Goal: Task Accomplishment & Management: Complete application form

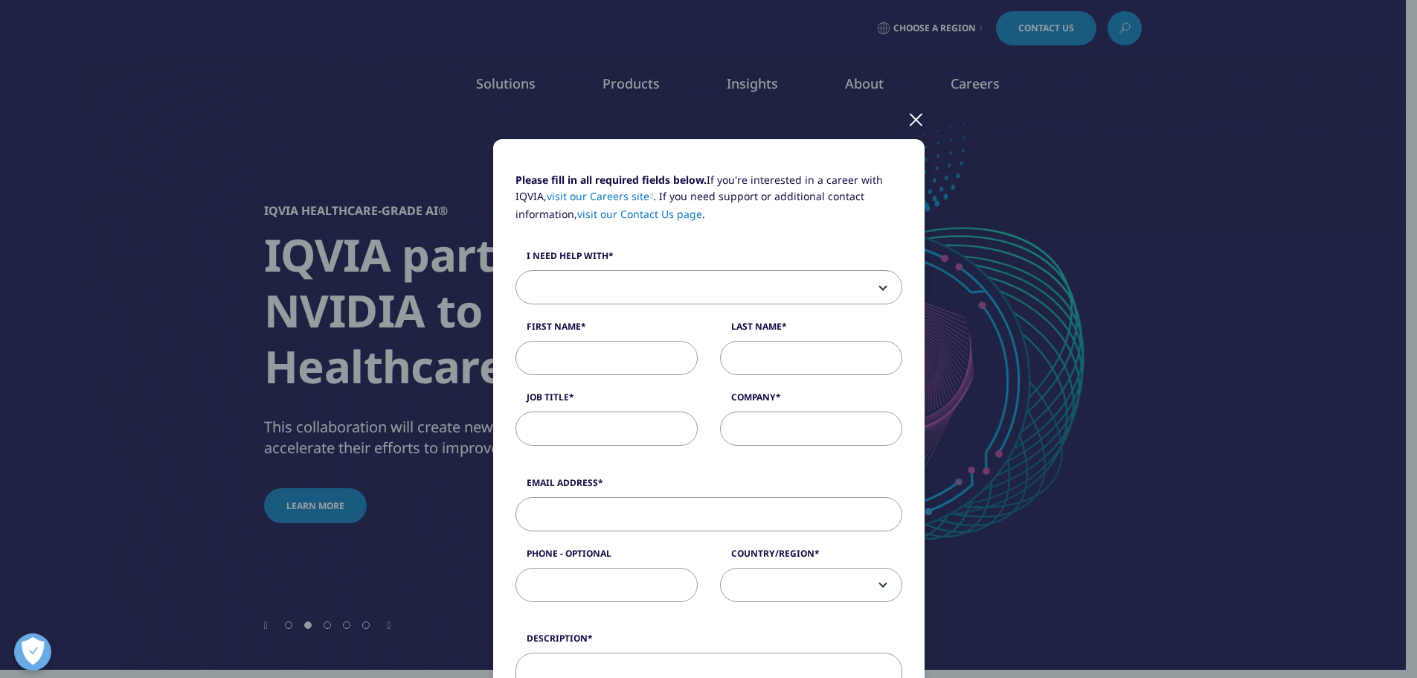
click at [585, 283] on span at bounding box center [708, 288] width 385 height 34
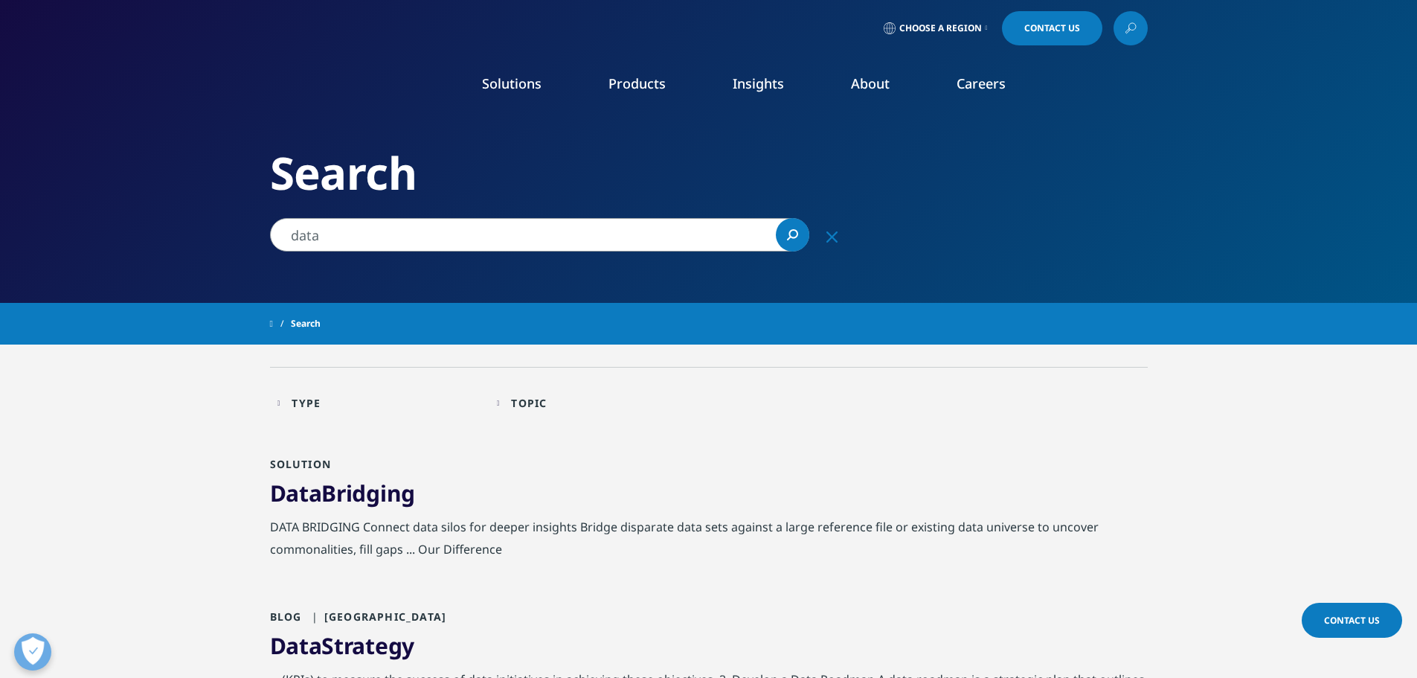
click at [147, 295] on link "Commercialization" at bounding box center [131, 297] width 106 height 16
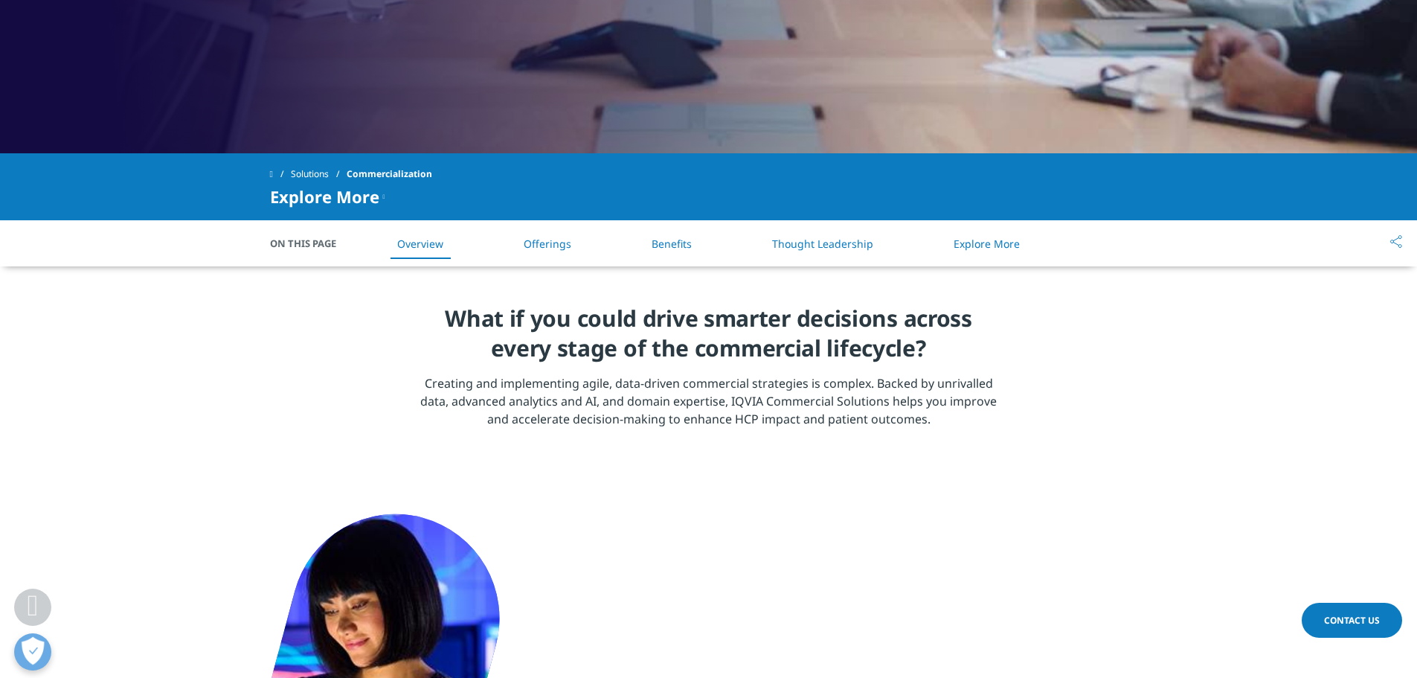
scroll to position [521, 0]
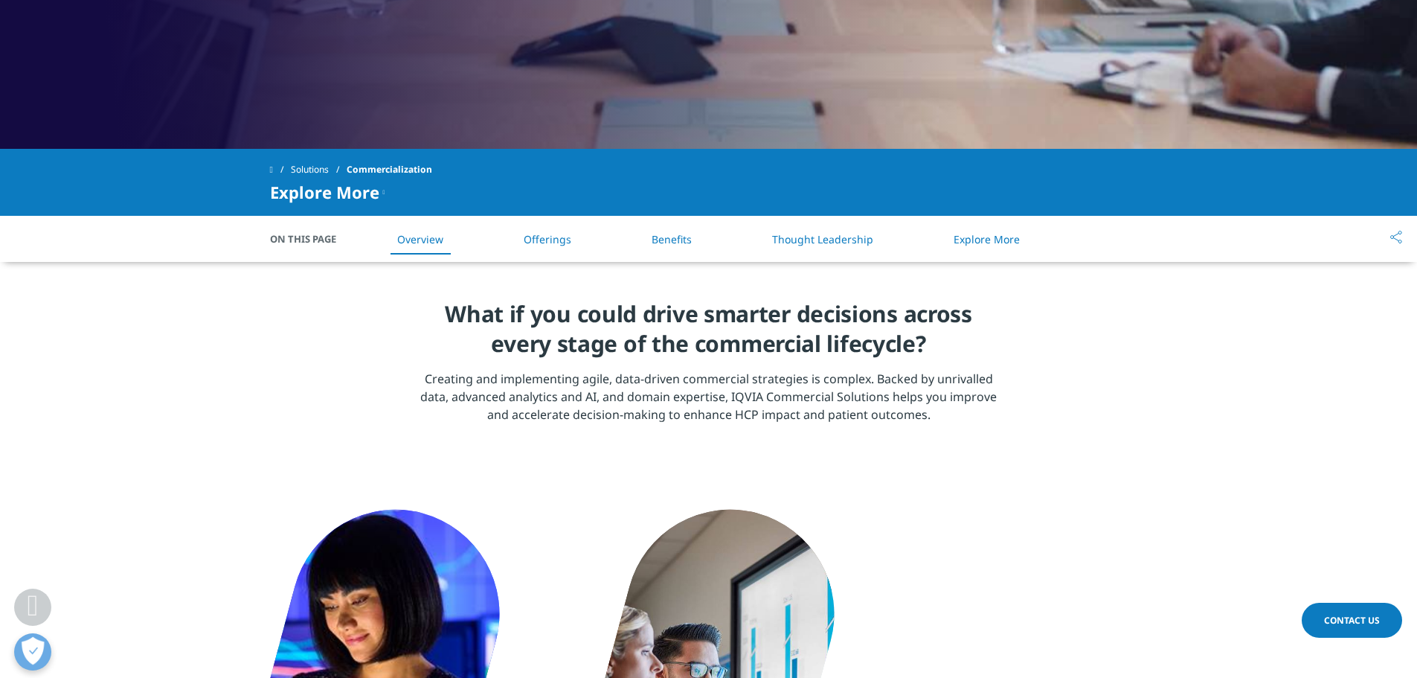
click at [529, 254] on li "Offerings" at bounding box center [547, 239] width 77 height 44
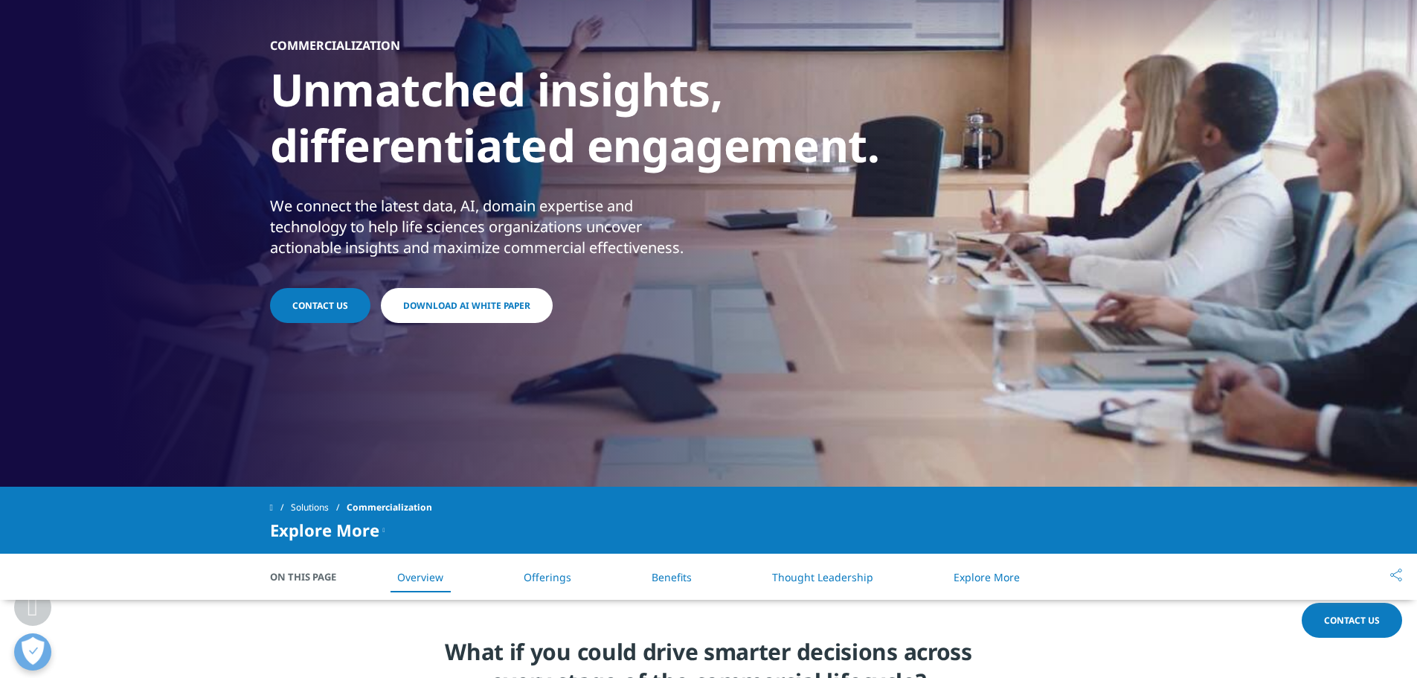
scroll to position [5, 0]
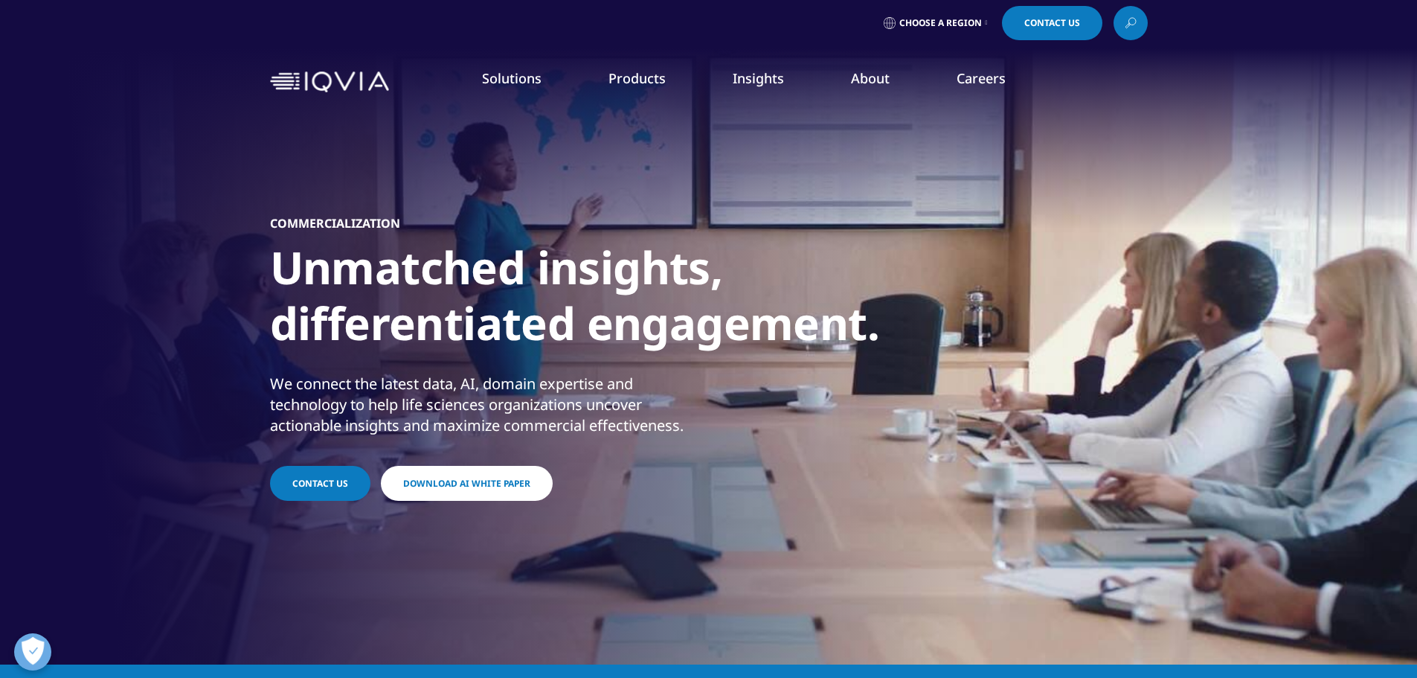
click at [132, 347] on link "Technologies" at bounding box center [115, 349] width 74 height 16
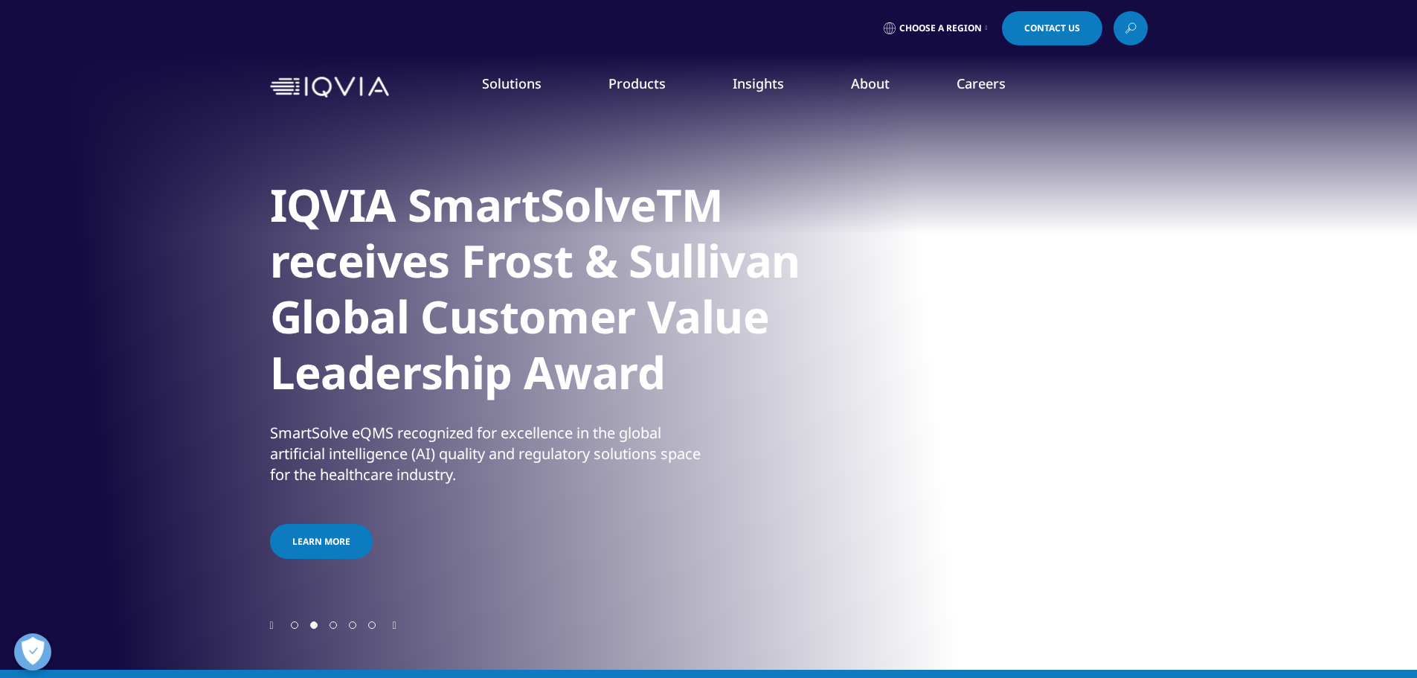
click at [168, 162] on span "quick find a capability" at bounding box center [161, 161] width 117 height 13
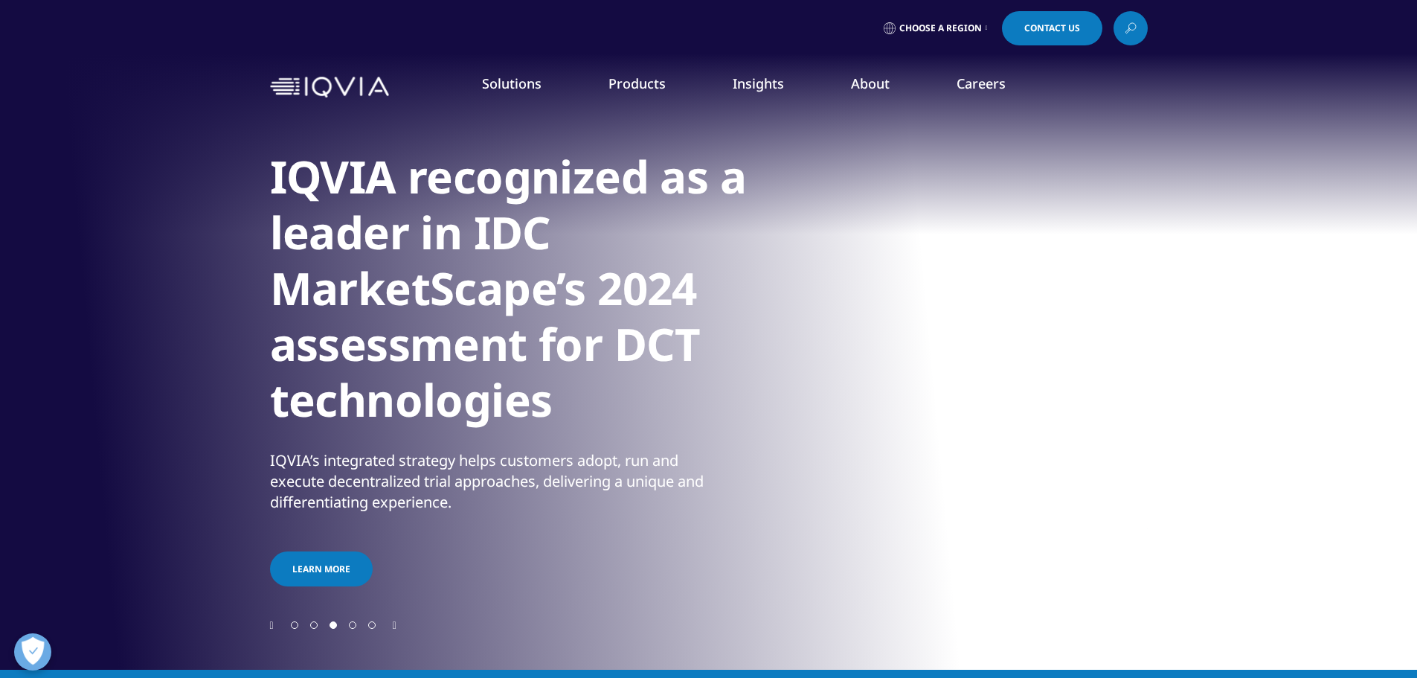
click at [150, 391] on div "SOLUTIONS Research & Development Real World Evidence Commercialization Technolo…" at bounding box center [198, 371] width 271 height 409
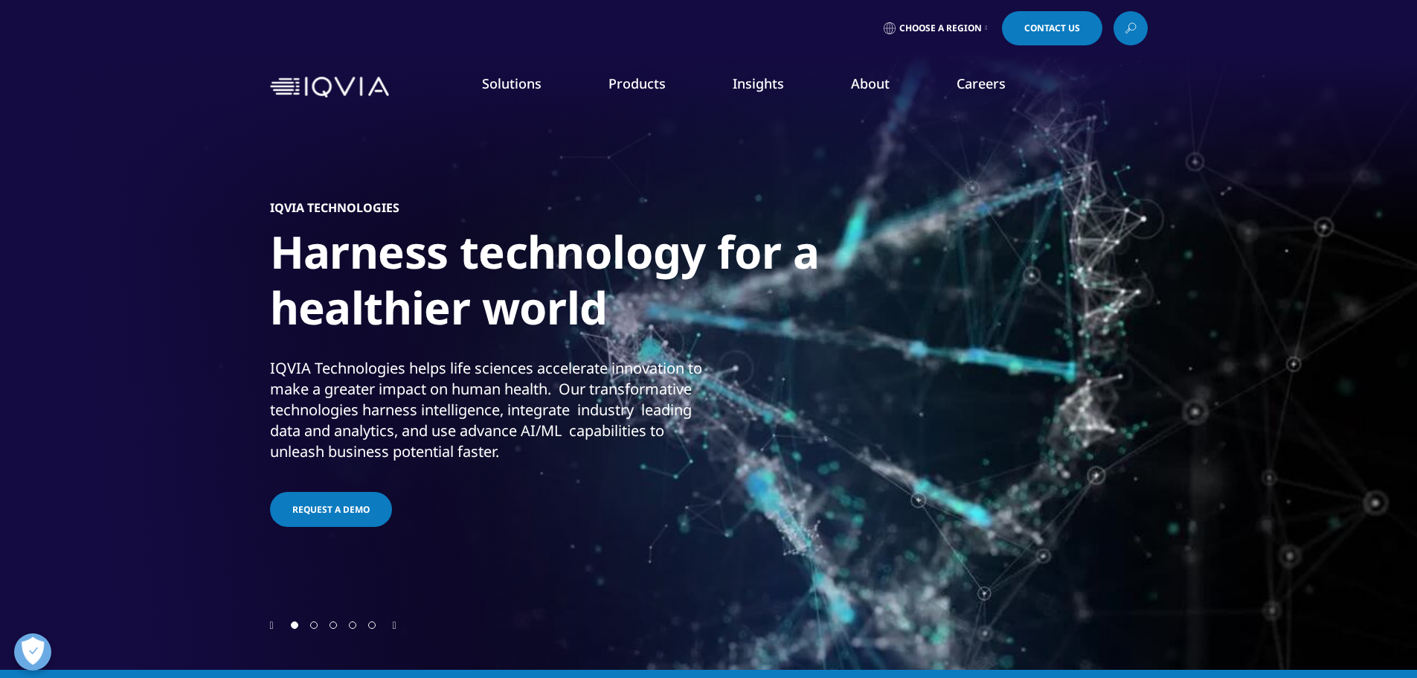
click at [1216, 419] on link "Health Economics & Value" at bounding box center [1253, 416] width 330 height 16
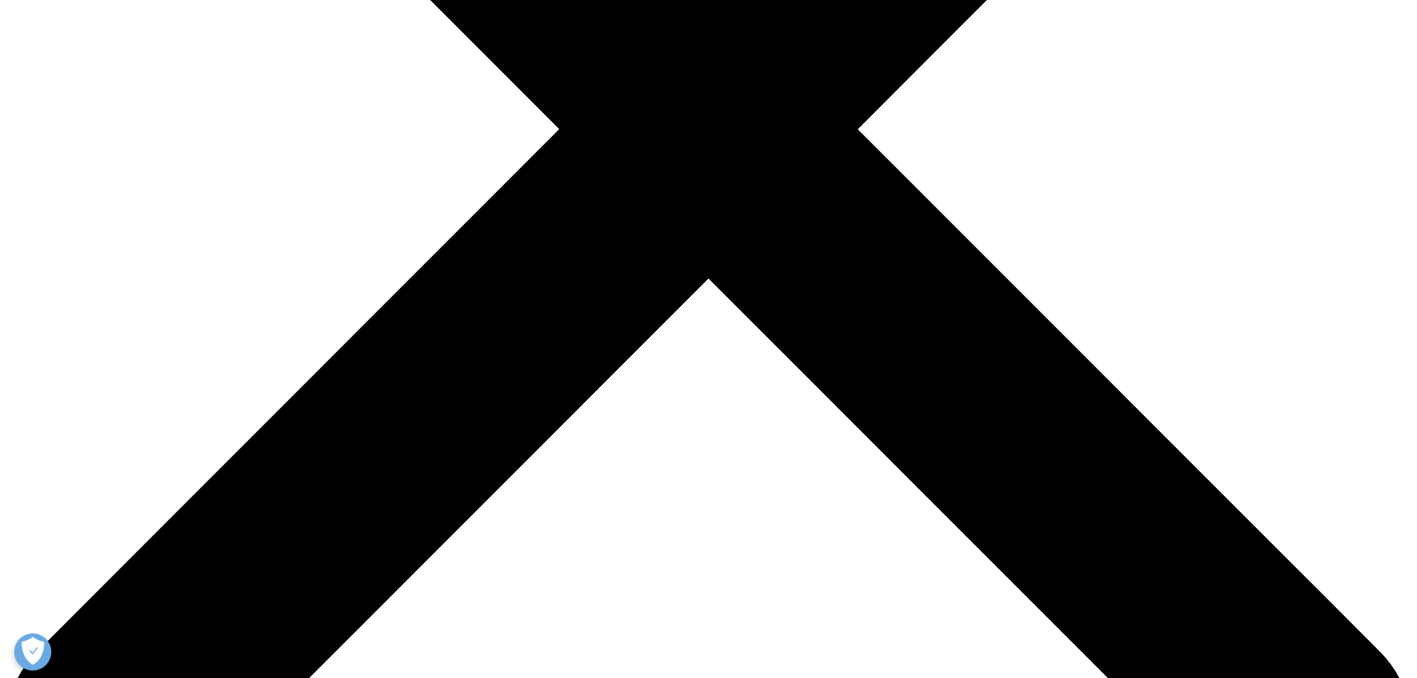
scroll to position [74, 0]
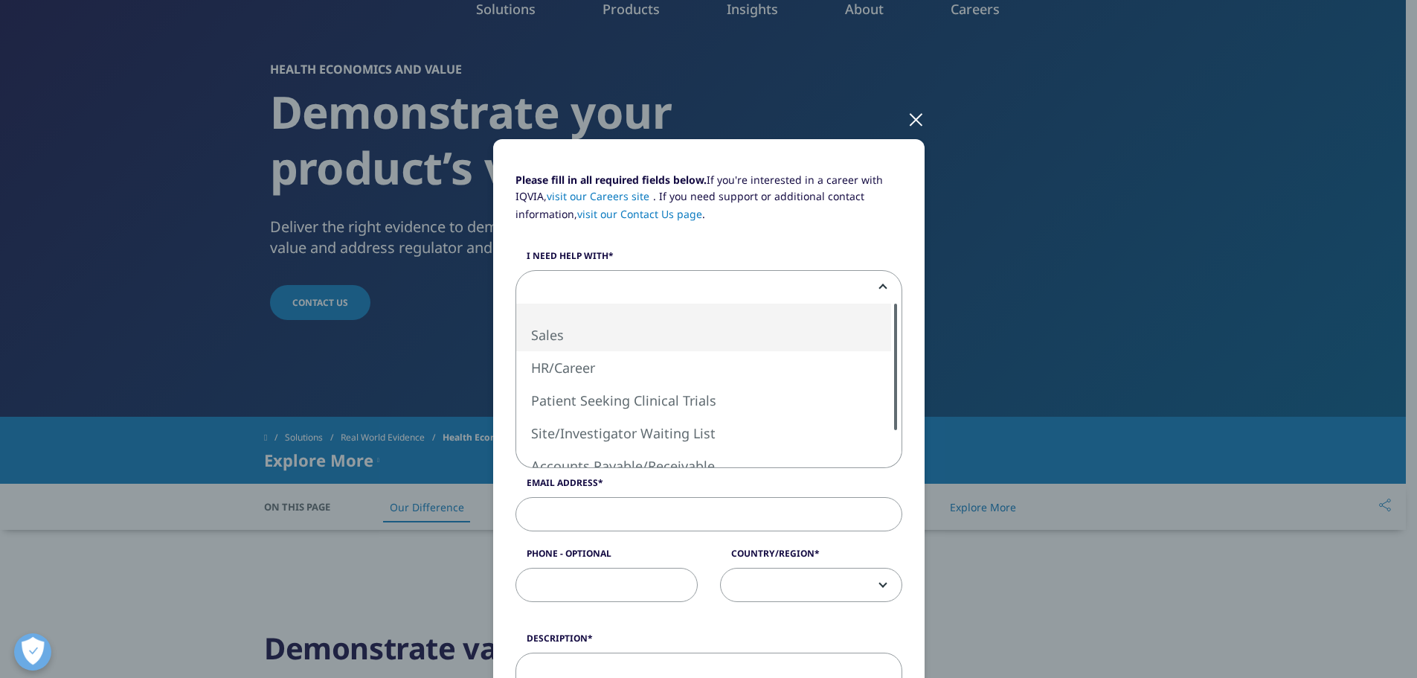
select select "Sales"
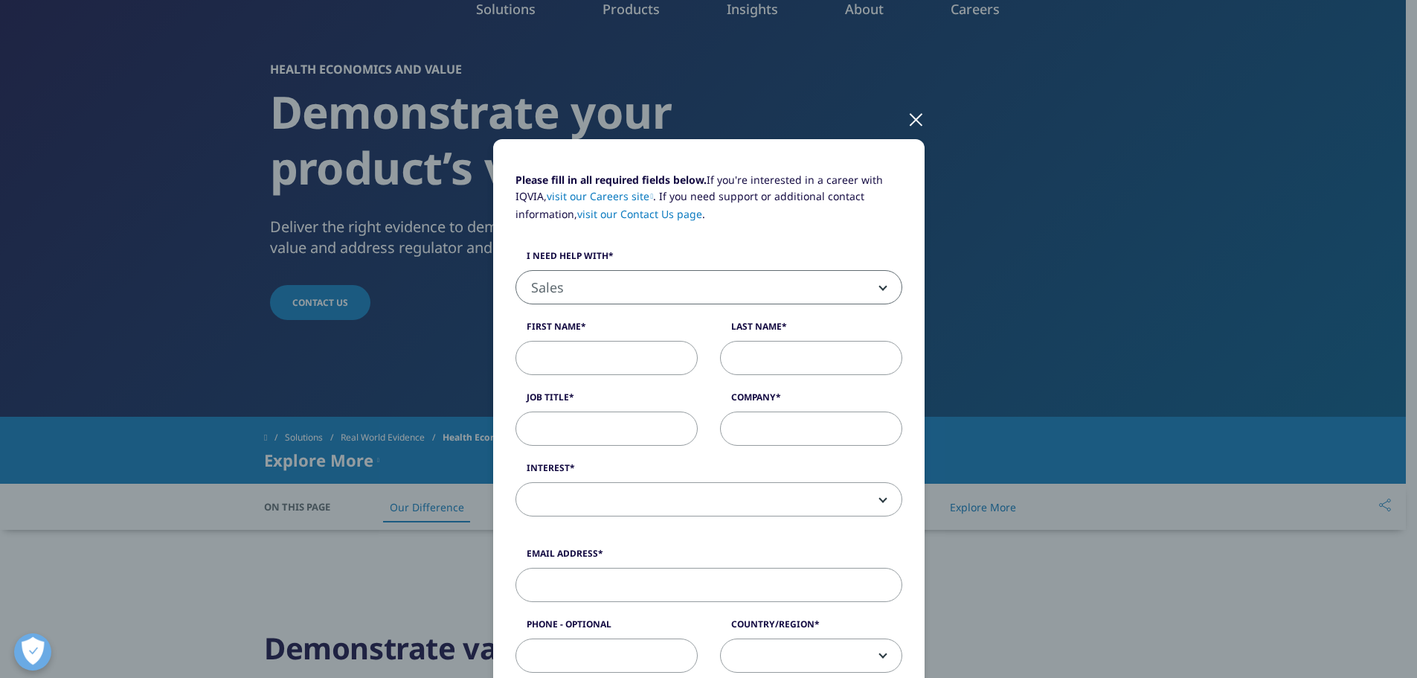
click at [610, 370] on input "First Name" at bounding box center [607, 358] width 182 height 34
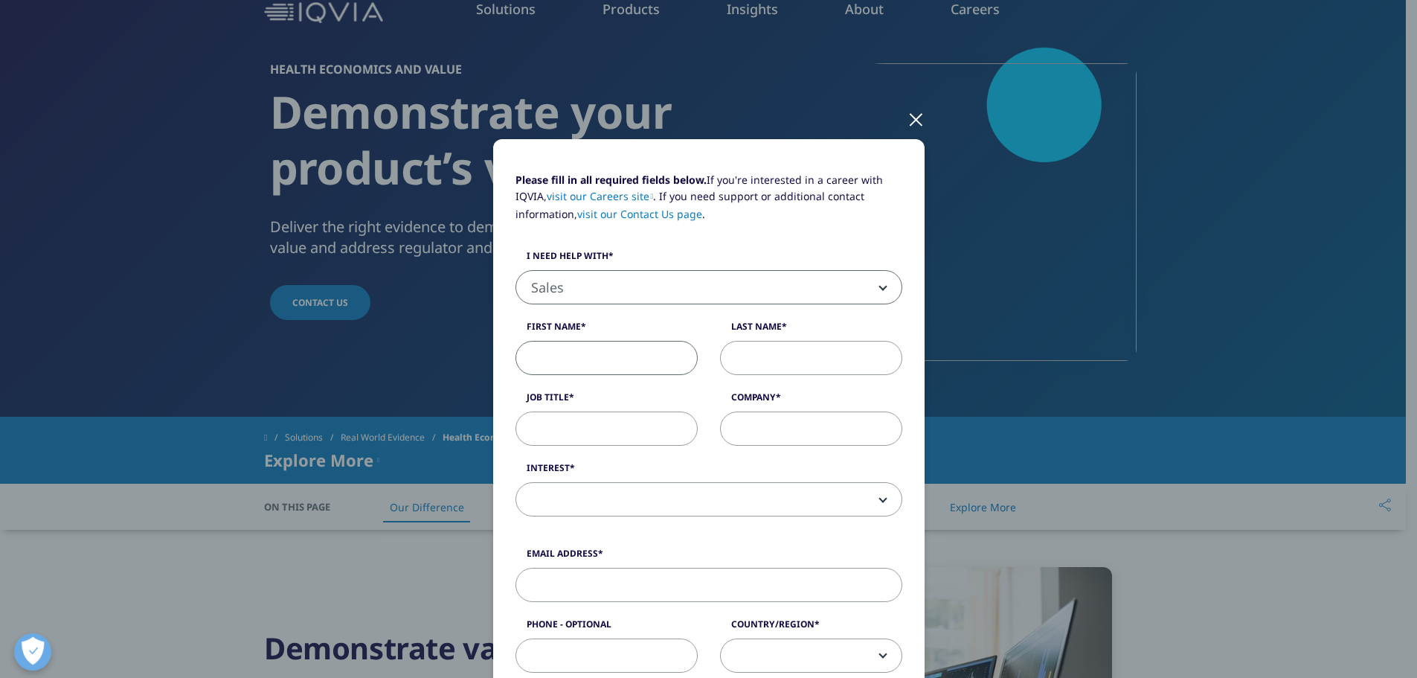
click at [643, 501] on span at bounding box center [708, 500] width 385 height 34
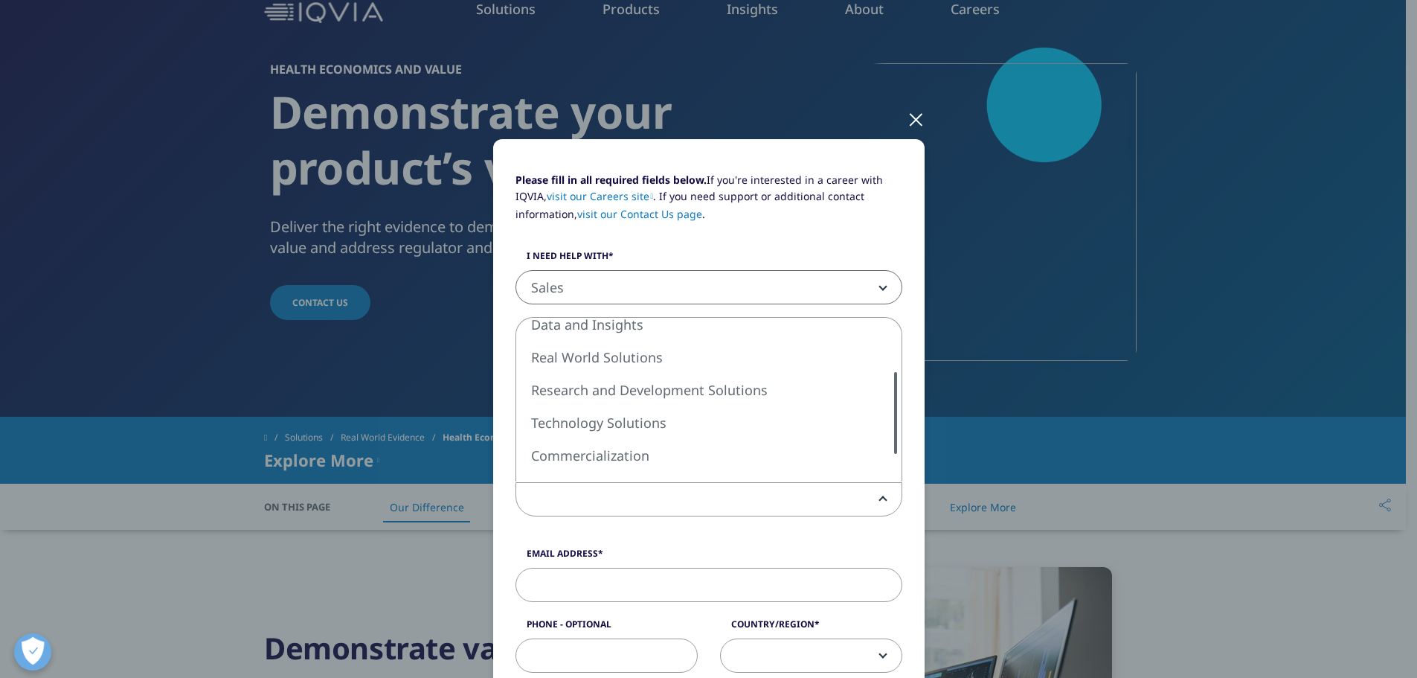
click at [891, 396] on div at bounding box center [896, 413] width 12 height 82
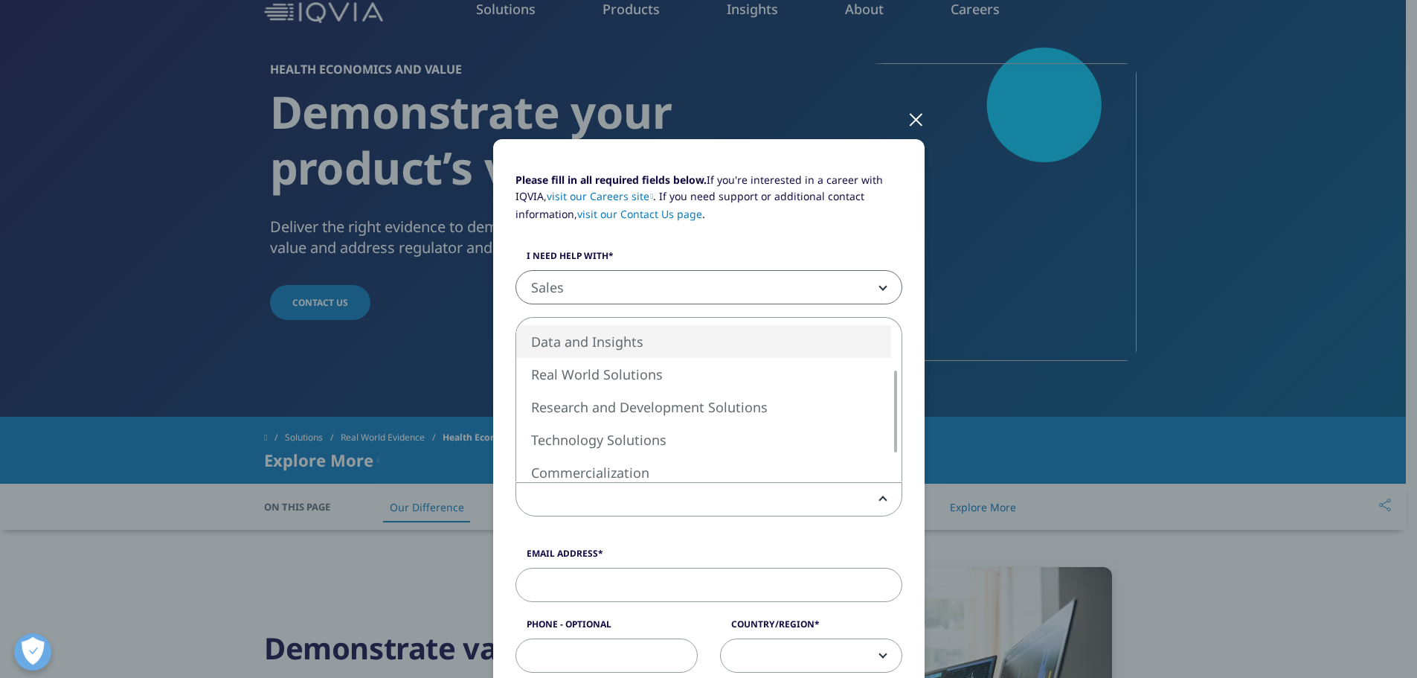
select select "Data and Insights"
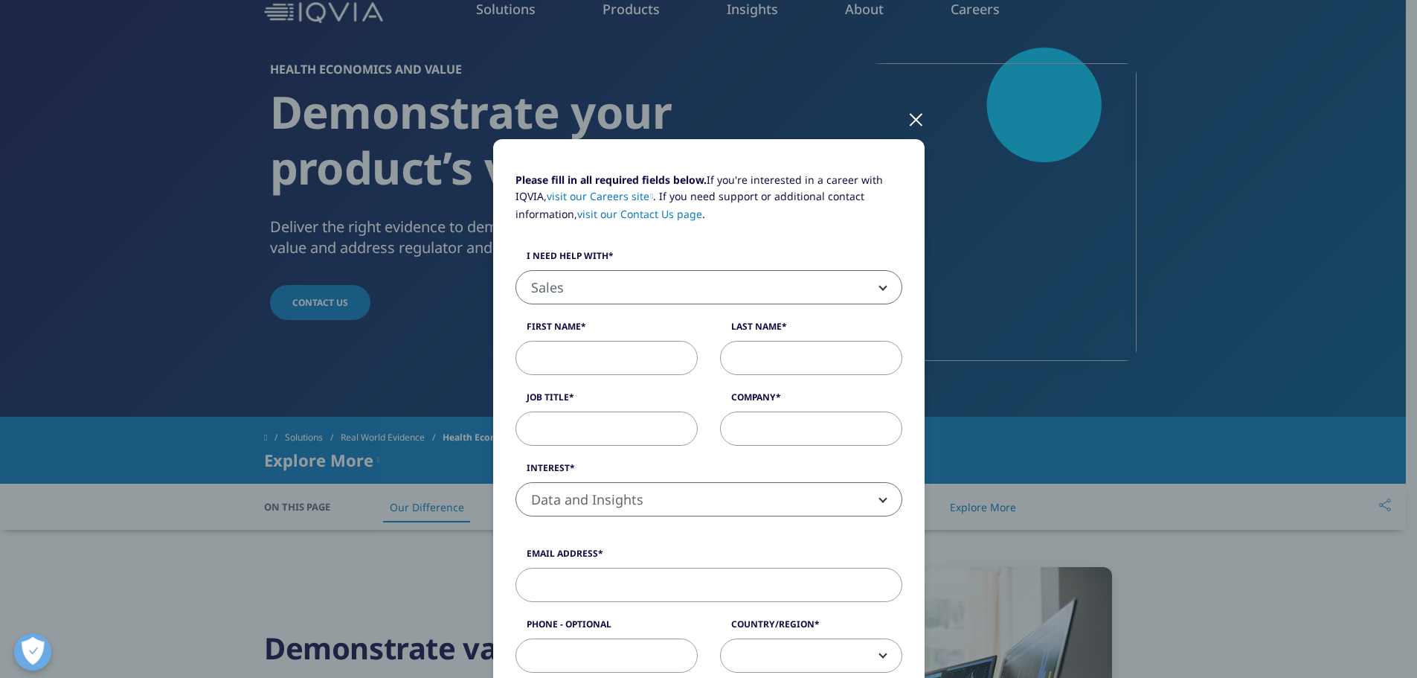
click at [580, 588] on input "Email Address" at bounding box center [709, 585] width 387 height 34
type input "[PERSON_NAME][EMAIL_ADDRESS][DOMAIN_NAME]"
click at [633, 495] on span "Data and Insights" at bounding box center [708, 500] width 385 height 34
click at [577, 411] on input "Job Title" at bounding box center [607, 428] width 182 height 34
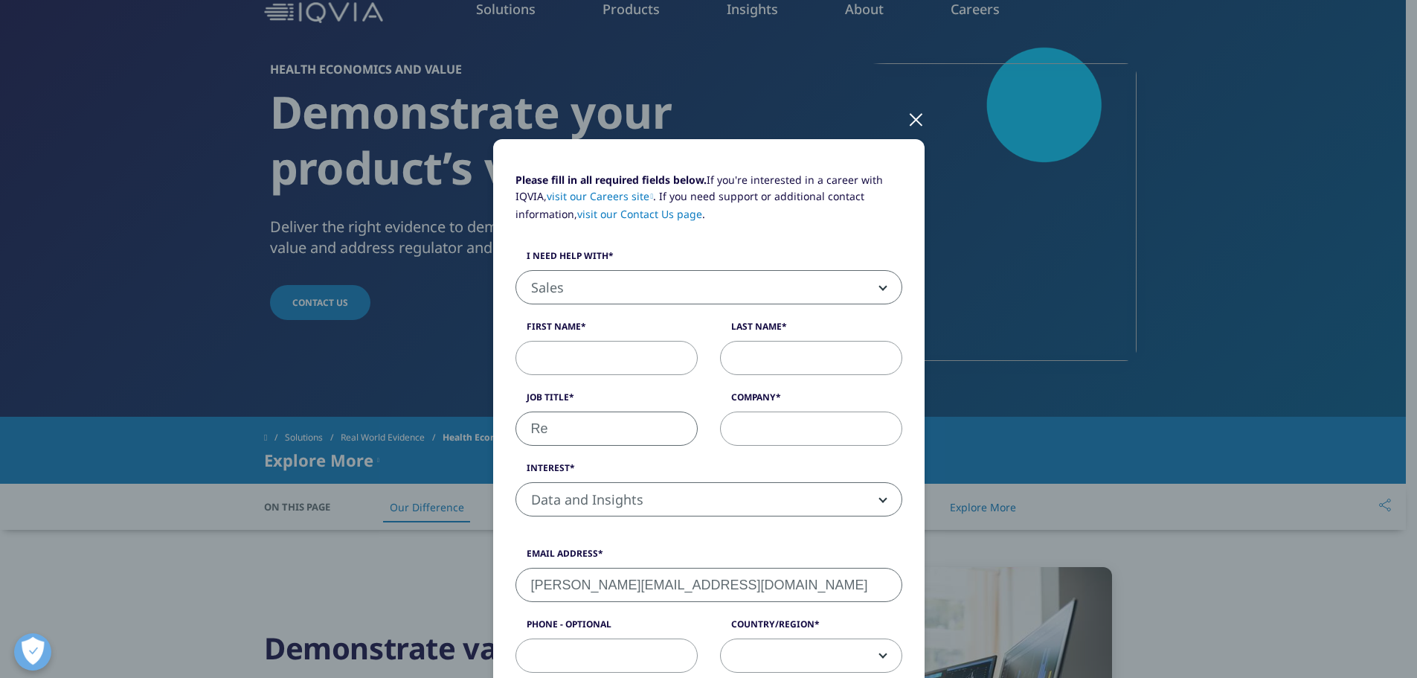
type input "R"
type input "Strategy Manager"
type input "Nationwide [GEOGRAPHIC_DATA]"
click at [582, 375] on div "Please fill in all required fields below. If you're interested in a career with…" at bounding box center [708, 352] width 409 height 360
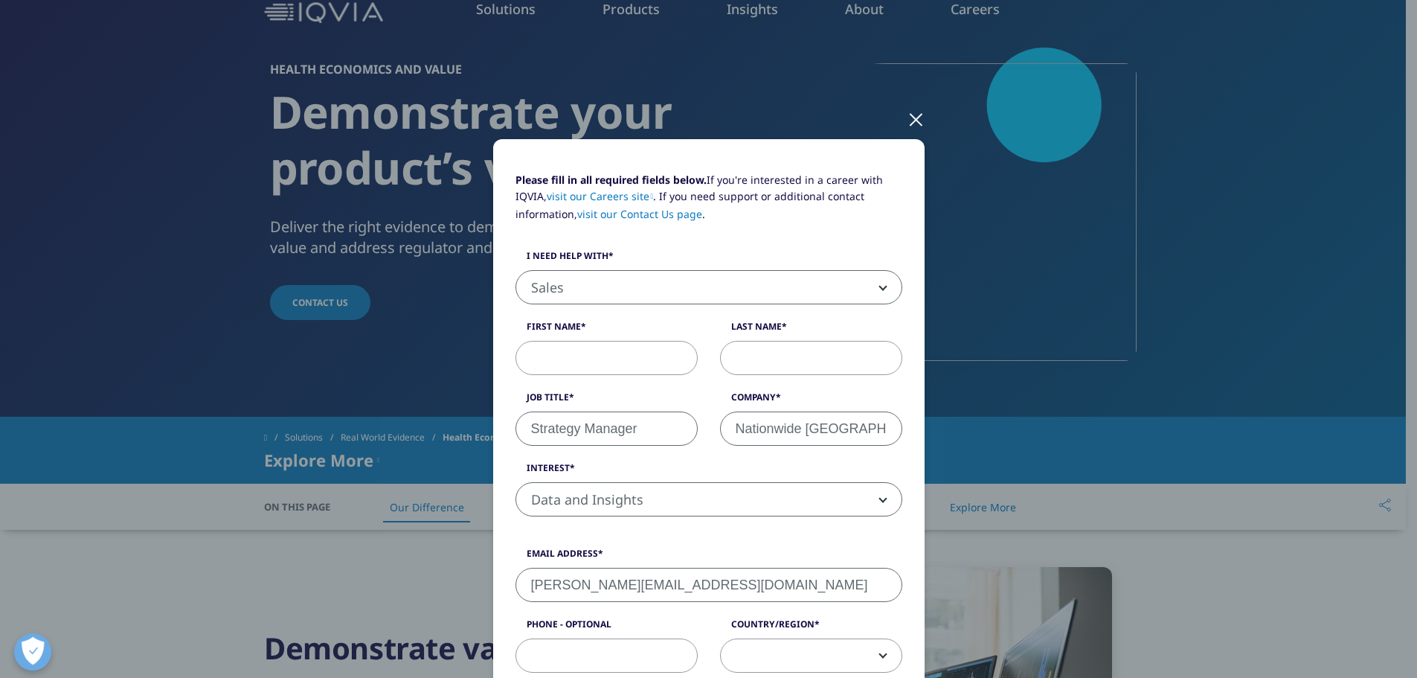
click at [581, 360] on input "First Name" at bounding box center [607, 358] width 182 height 34
type input "[PERSON_NAME]"
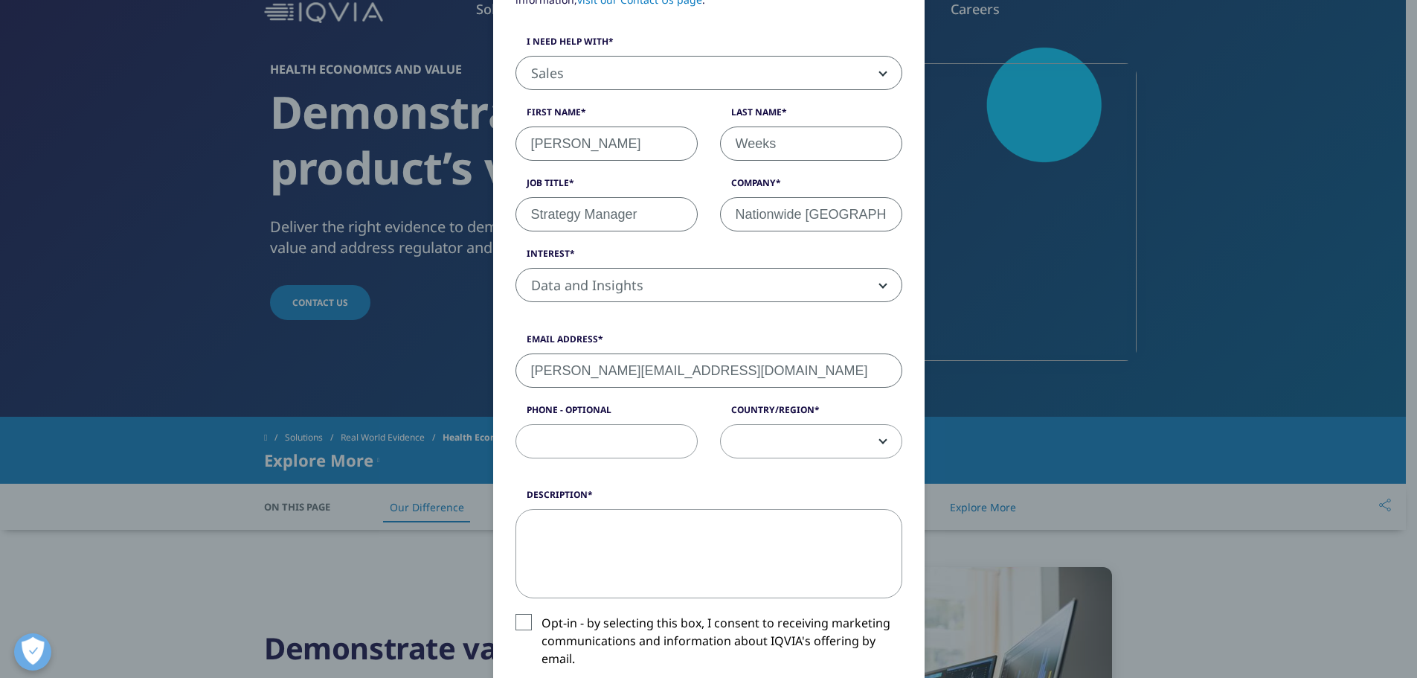
scroll to position [298, 0]
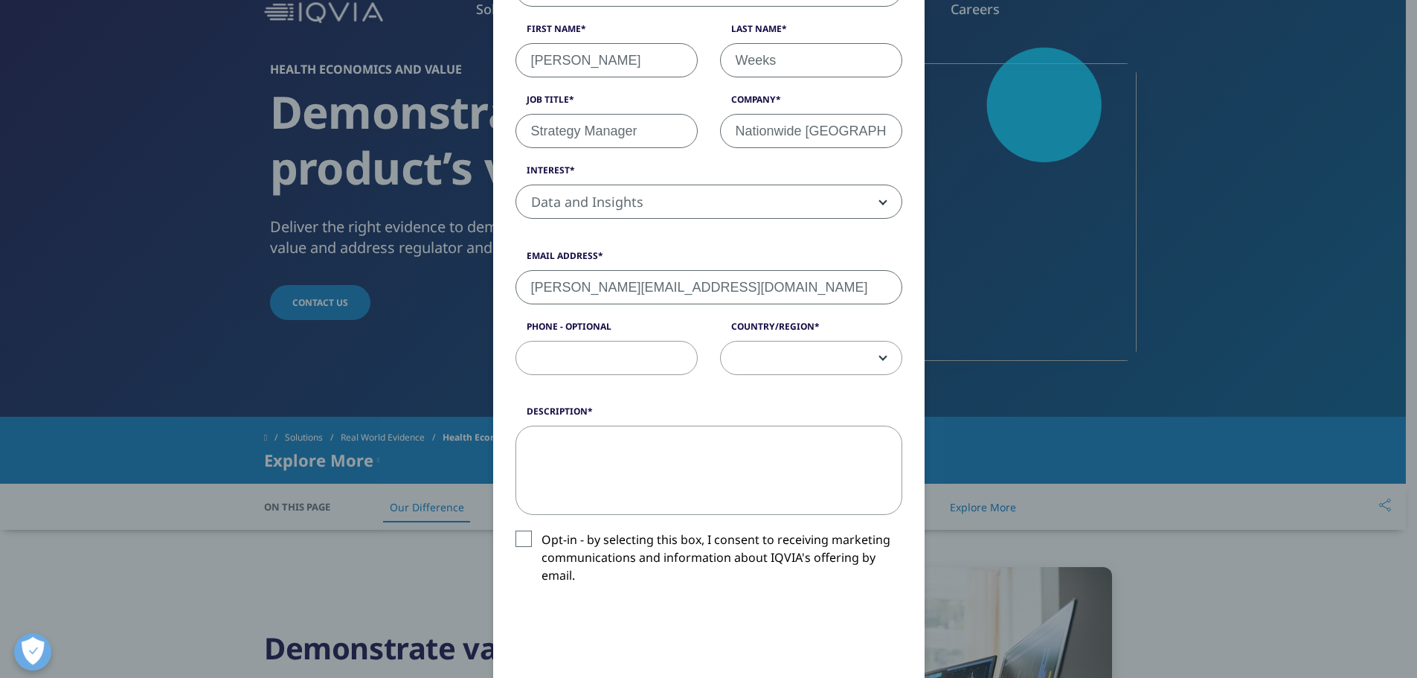
type input "Weeks"
click at [655, 489] on textarea "Description" at bounding box center [709, 470] width 387 height 89
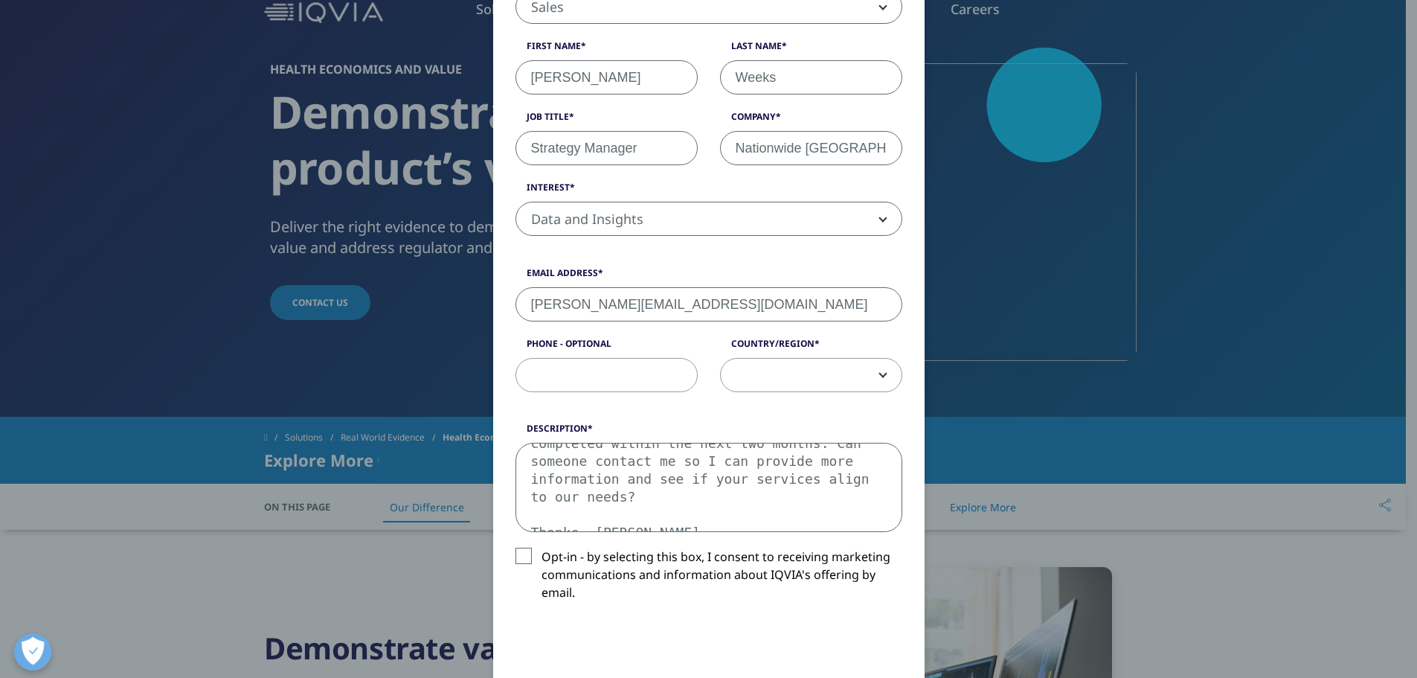
scroll to position [446, 0]
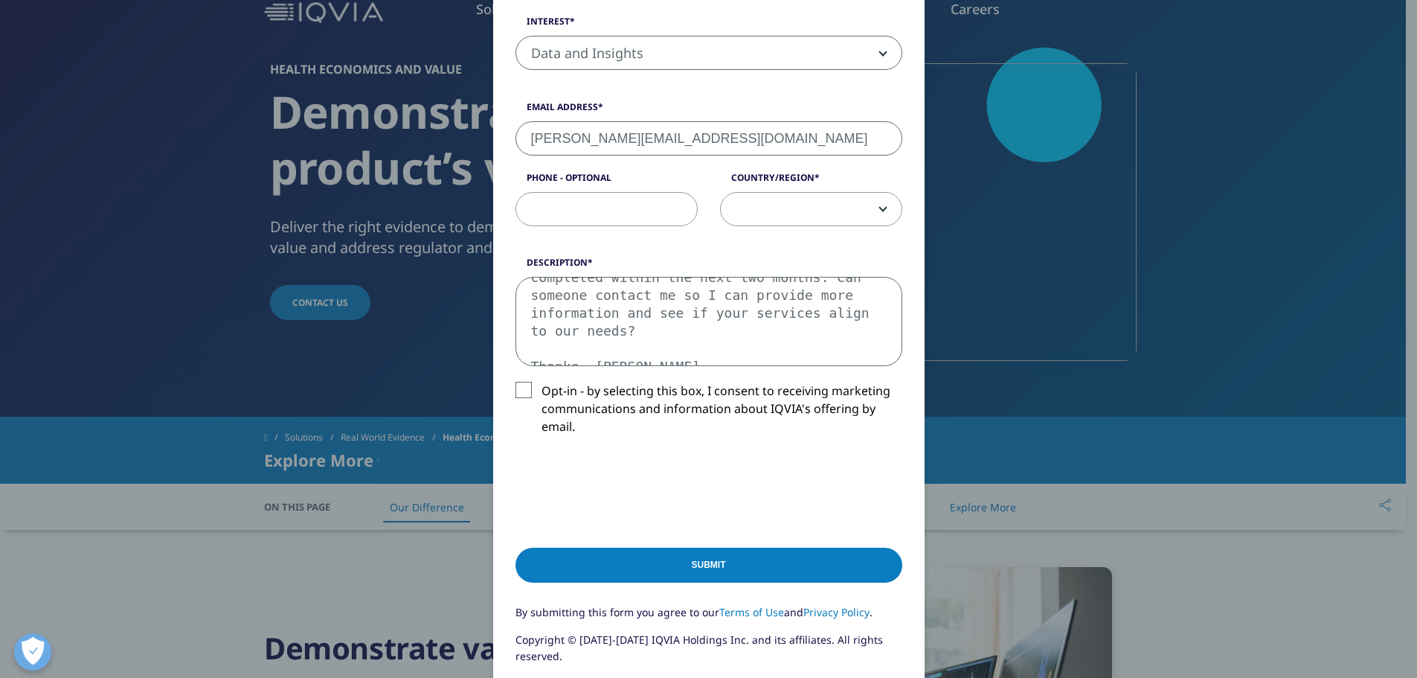
click at [706, 338] on textarea "Good afternoon, I work for Nationwide Children's Hospital, and we are seeking a…" at bounding box center [709, 321] width 387 height 89
drag, startPoint x: 652, startPoint y: 338, endPoint x: 509, endPoint y: 194, distance: 203.0
click at [516, 194] on form "Please fill in all required fields below. If you're interested in a career with…" at bounding box center [709, 200] width 387 height 950
click at [565, 314] on textarea "Good afternoon, I work for Nationwide Children's Hospital, and we are seeking a…" at bounding box center [709, 321] width 387 height 89
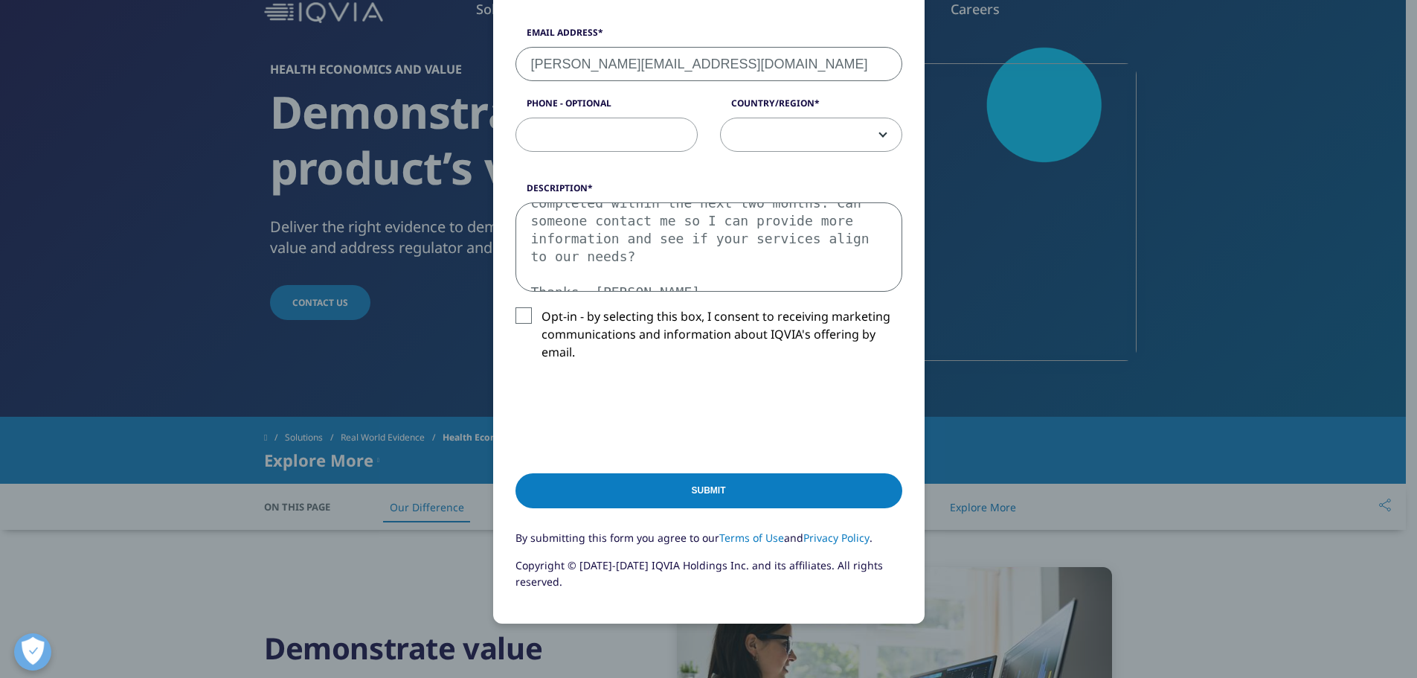
click at [645, 283] on textarea "Good afternoon, I work for Nationwide Children's Hospital, and we are seeking a…" at bounding box center [709, 246] width 387 height 89
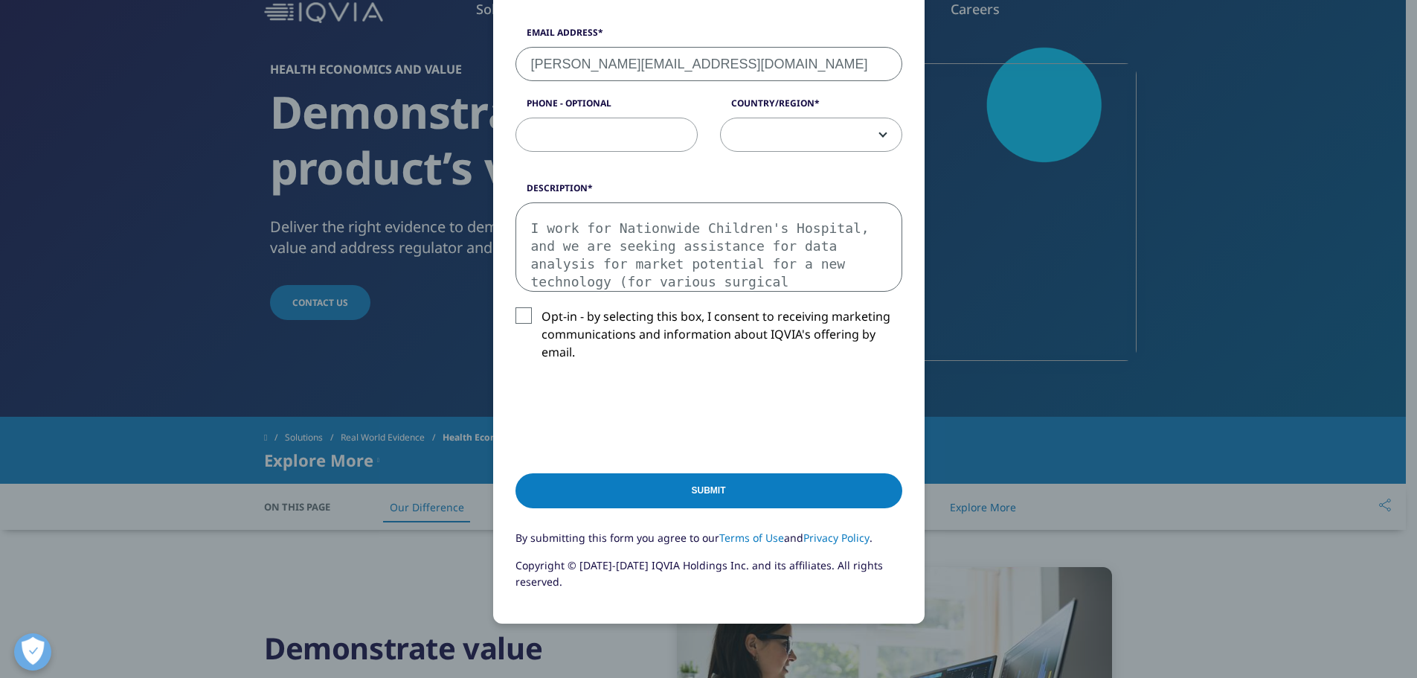
scroll to position [45, 0]
click at [727, 243] on textarea "Good afternoon, I work for Nationwide Children's Hospital, and we are seeking a…" at bounding box center [709, 246] width 387 height 89
click at [745, 249] on textarea "Good afternoon, I work for Nationwide Children's Hospital, and we are seeking a…" at bounding box center [709, 246] width 387 height 89
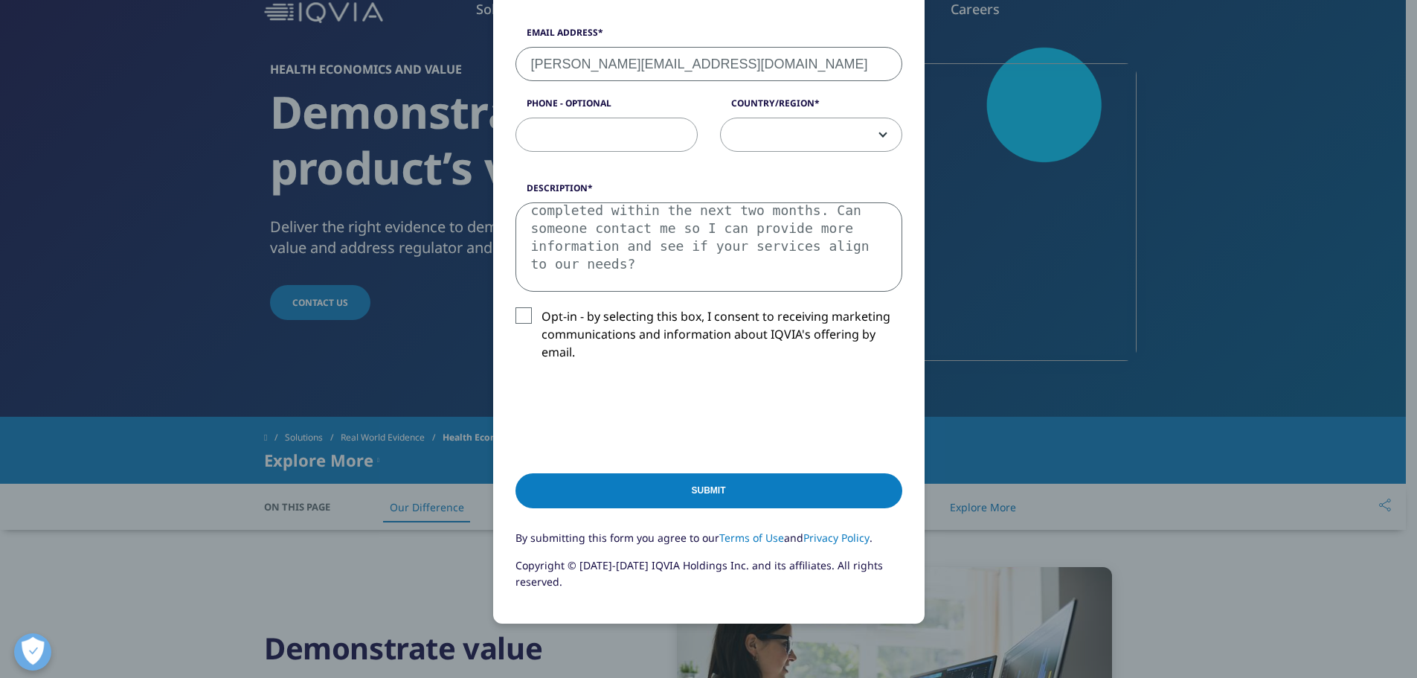
type textarea "Good afternoon, I work for Nationwide Children's Hospital, and we are seeking a…"
click at [565, 473] on input "Submit" at bounding box center [709, 490] width 387 height 35
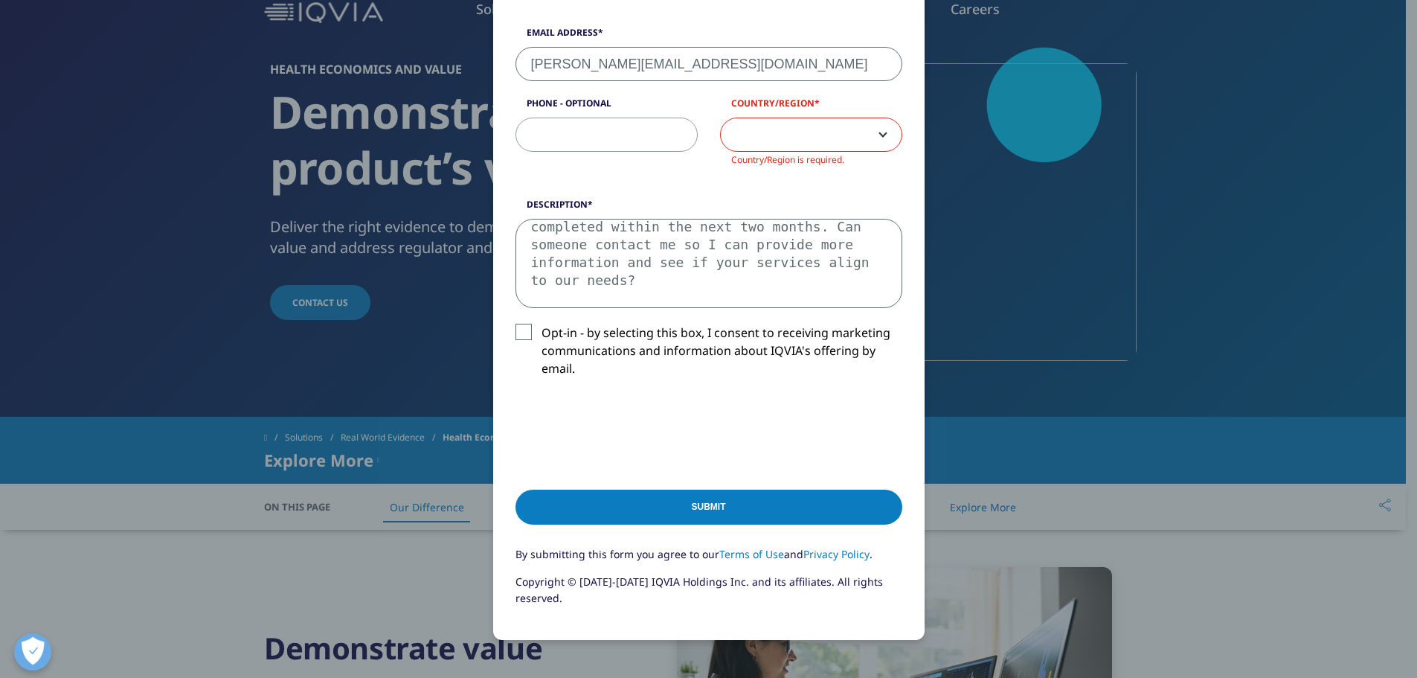
click at [582, 510] on input "Submit" at bounding box center [709, 506] width 387 height 35
click at [819, 138] on span at bounding box center [811, 135] width 181 height 34
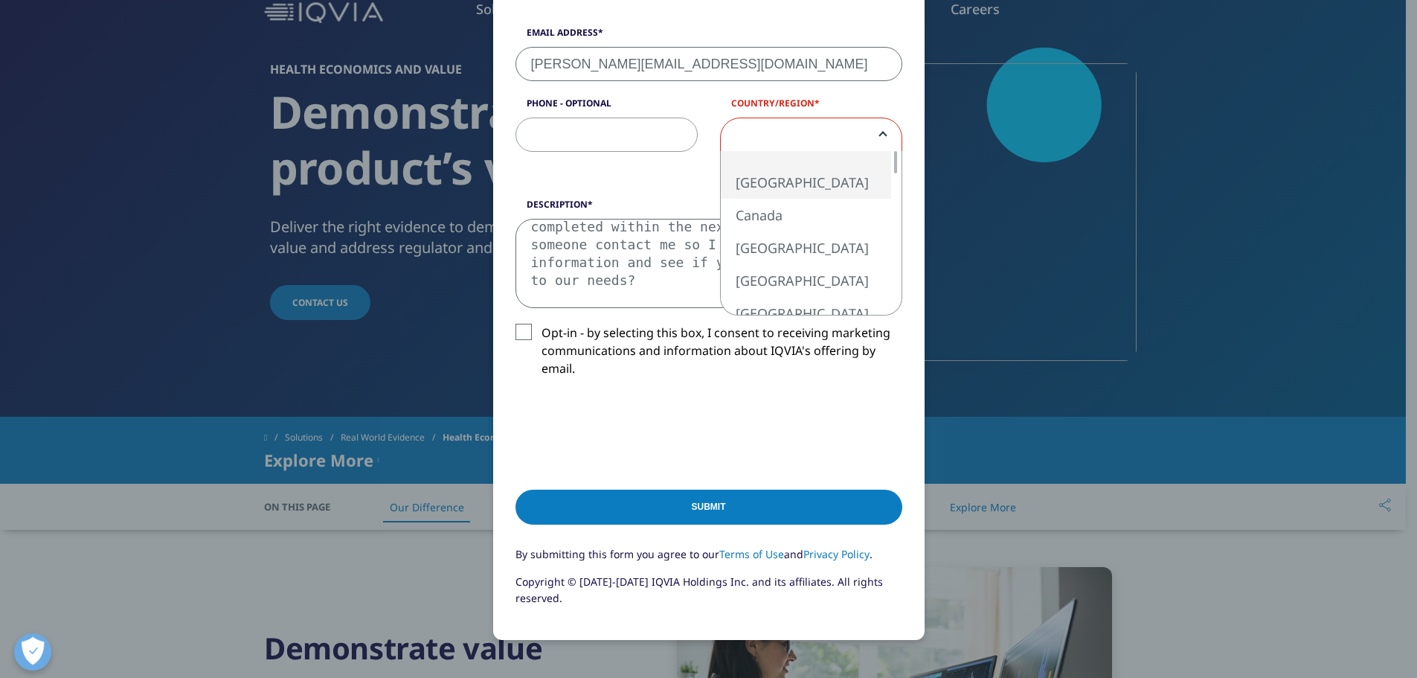
select select "[GEOGRAPHIC_DATA]"
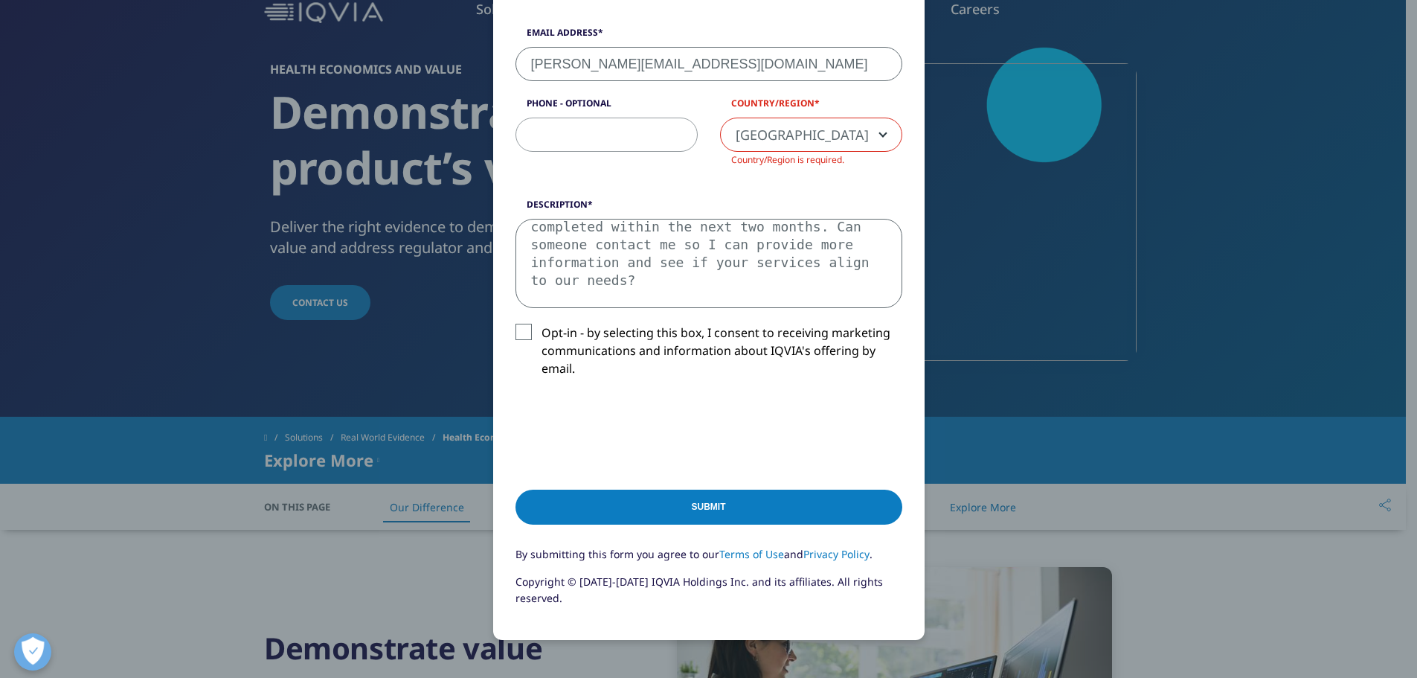
click at [759, 501] on input "Submit" at bounding box center [709, 506] width 387 height 35
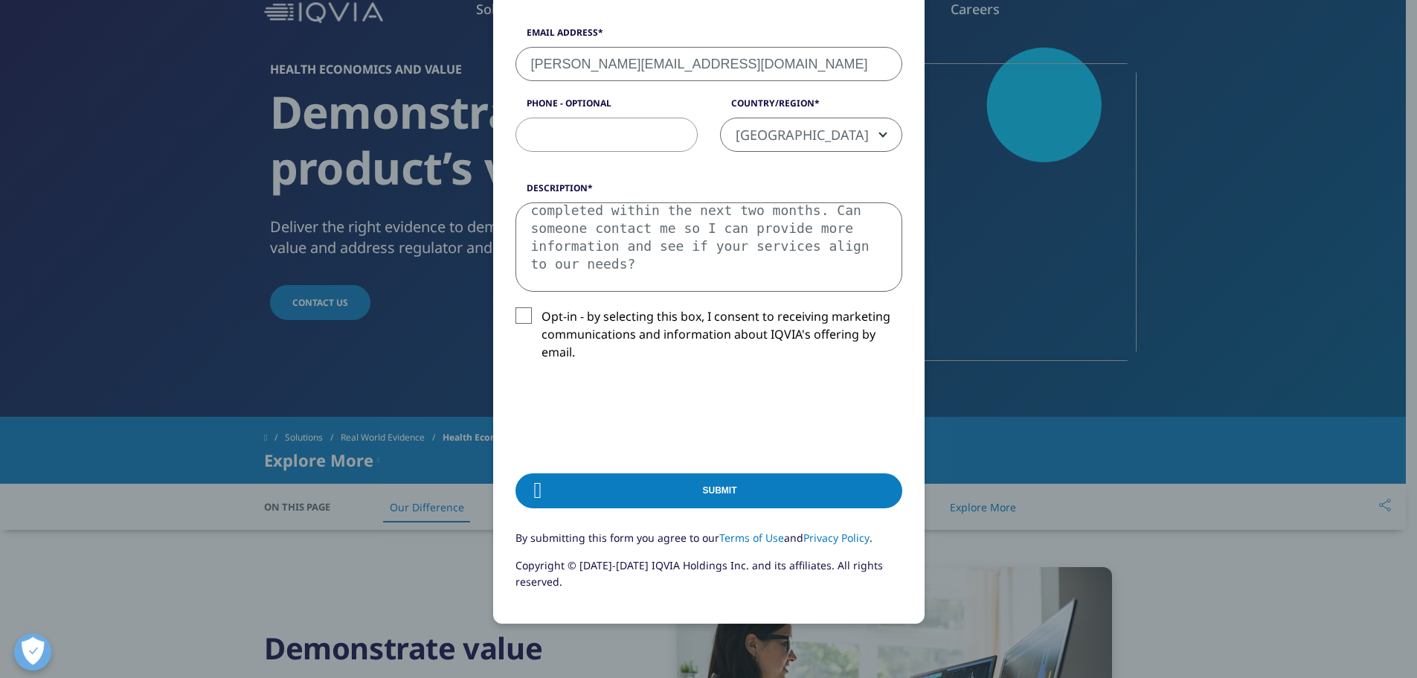
scroll to position [0, 0]
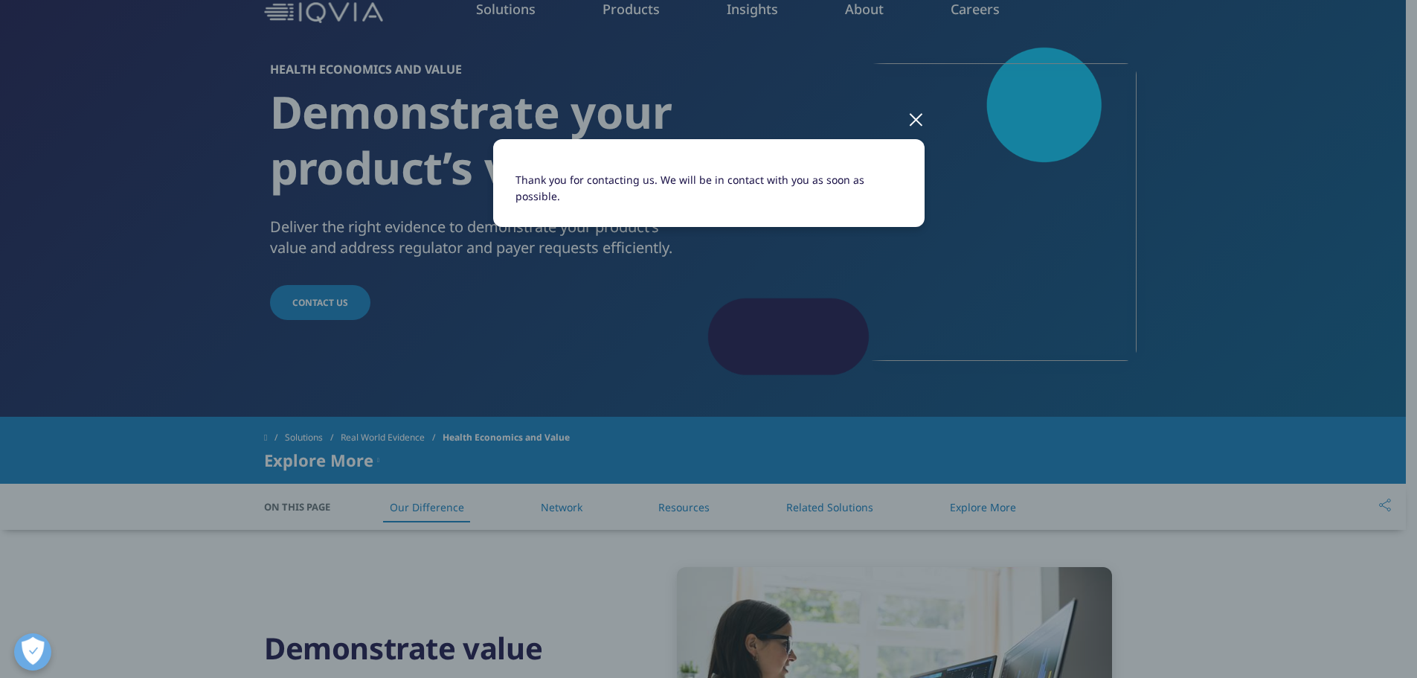
click at [909, 125] on div at bounding box center [916, 118] width 17 height 41
